Goal: Information Seeking & Learning: Learn about a topic

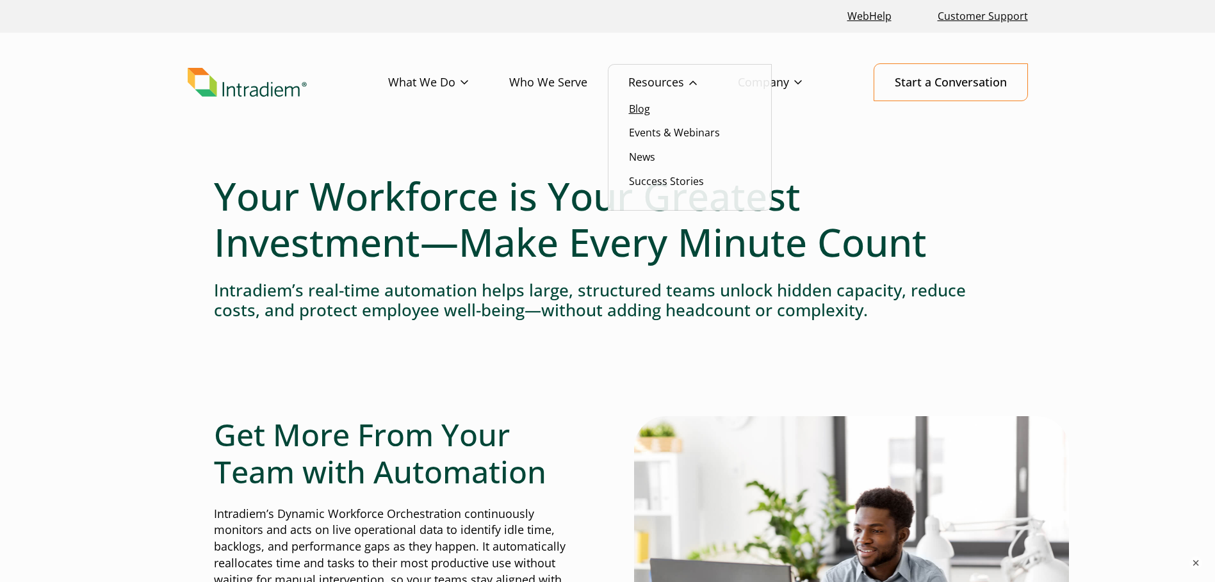
click at [649, 113] on link "Blog" at bounding box center [639, 109] width 21 height 14
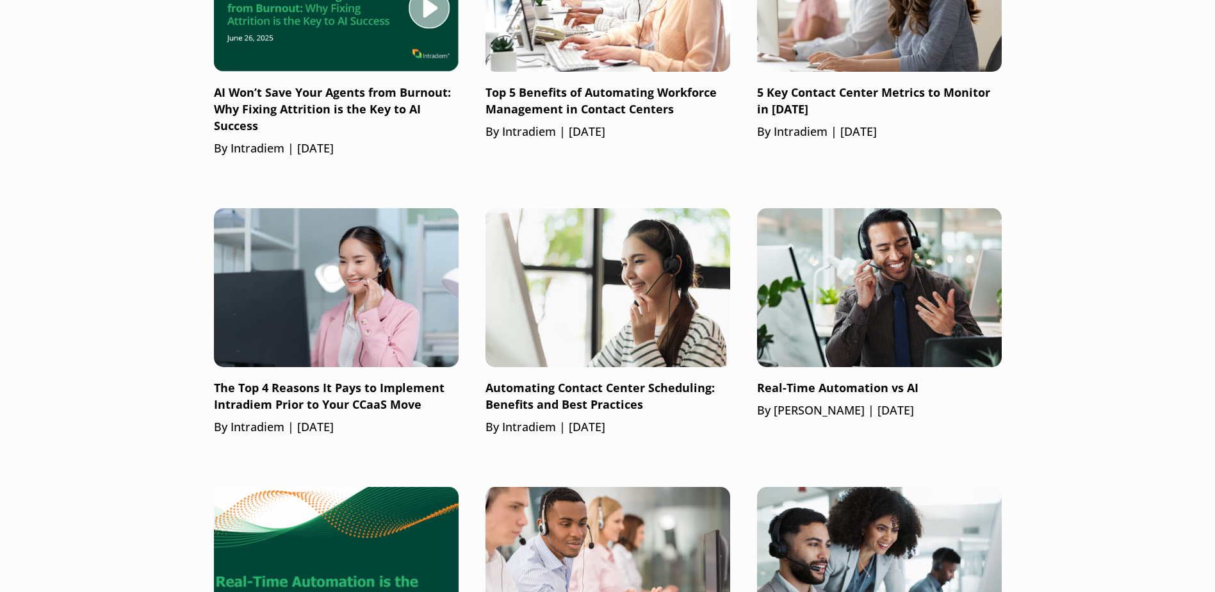
scroll to position [1473, 0]
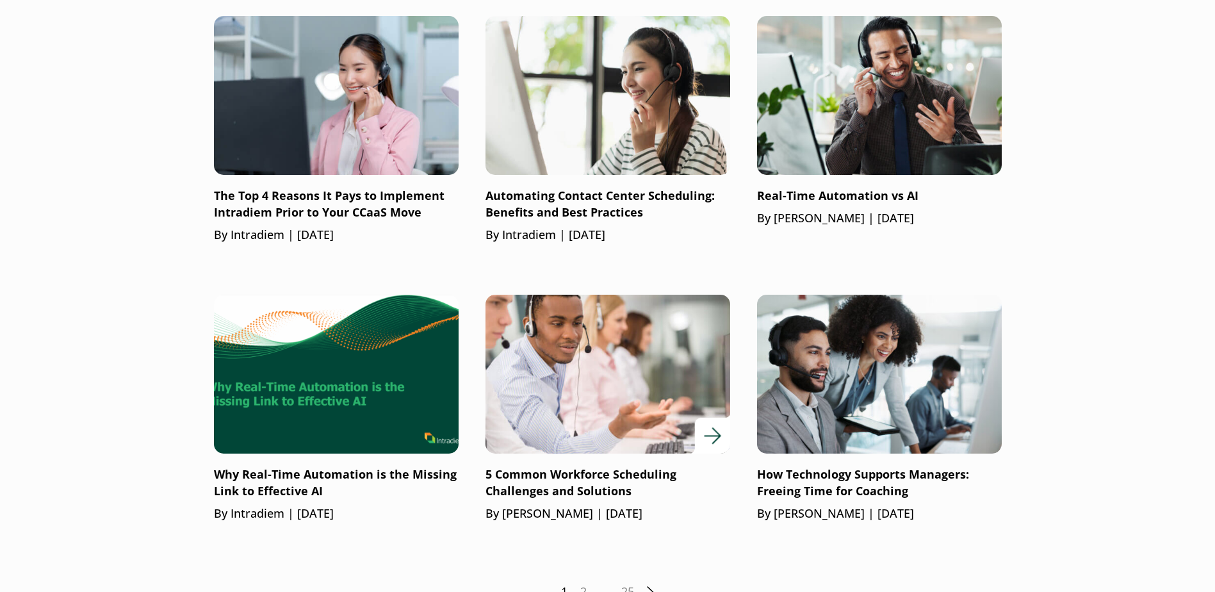
click at [598, 481] on p "5 Common Workforce Scheduling Challenges and Solutions" at bounding box center [607, 482] width 245 height 33
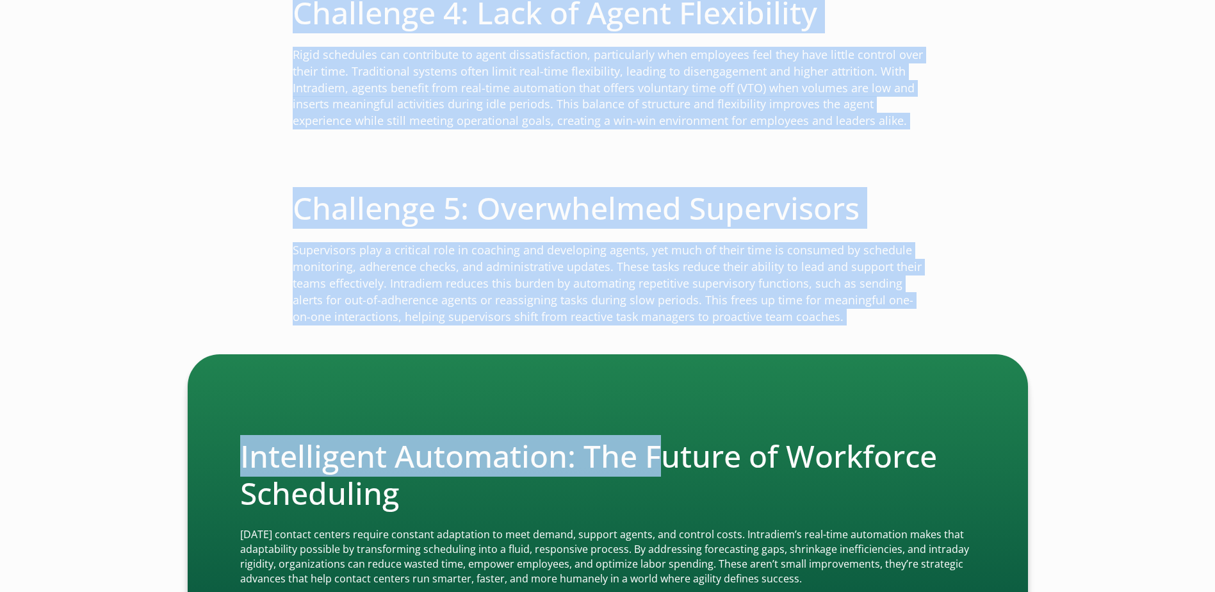
scroll to position [1537, 0]
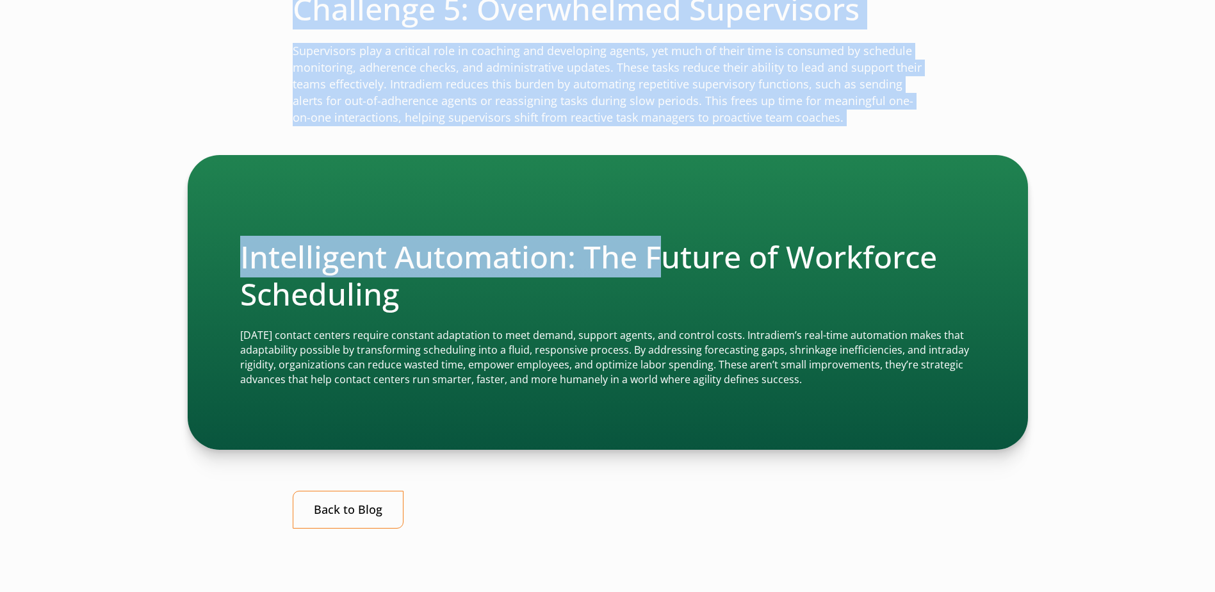
copy div "5 Common Workforce Scheduling Challenges and Solutions Published: May 8, 2025 |…"
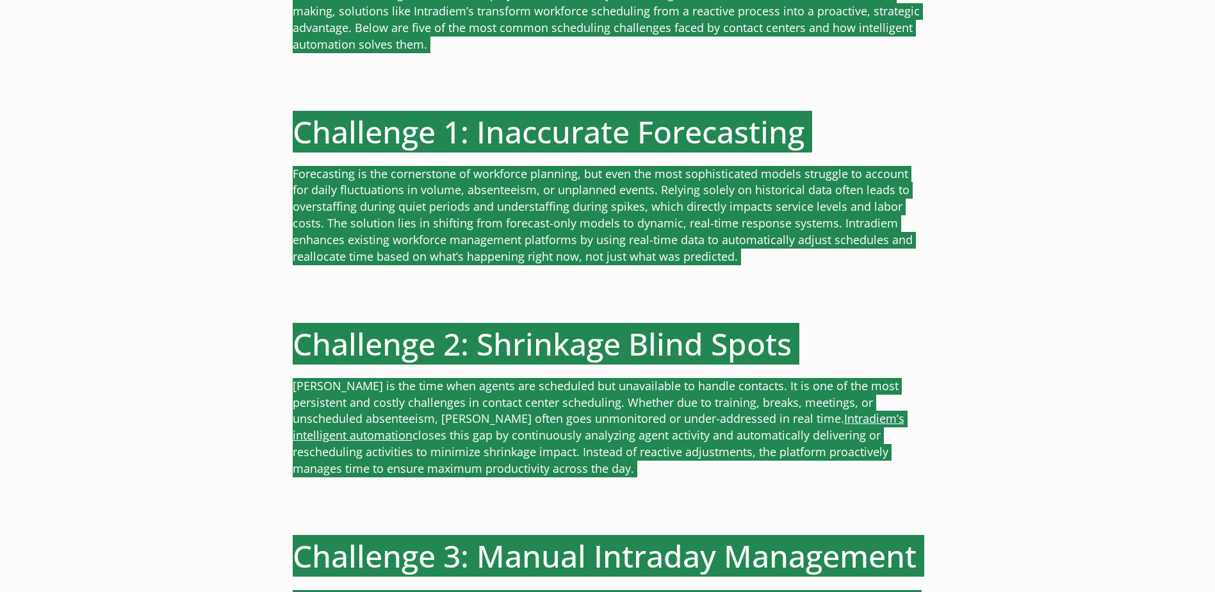
scroll to position [0, 0]
